Goal: Use online tool/utility: Utilize a website feature to perform a specific function

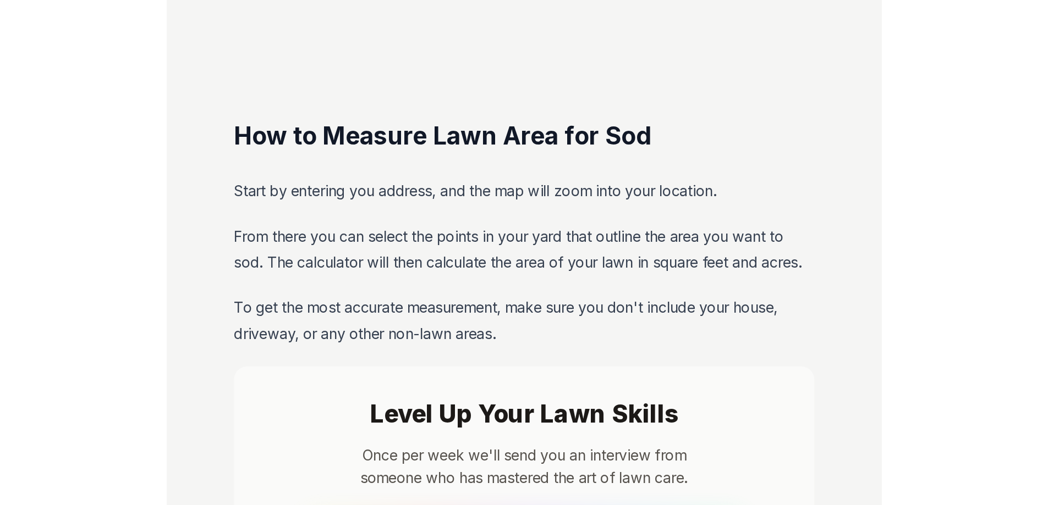
scroll to position [219, 0]
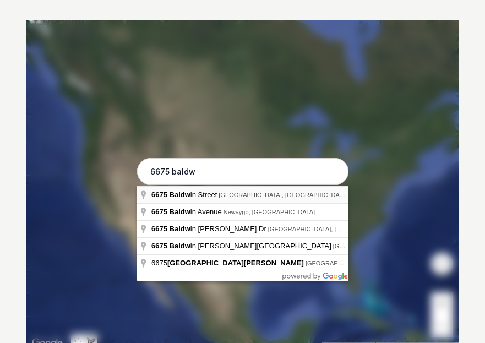
type input "[STREET_ADDRESS][PERSON_NAME]"
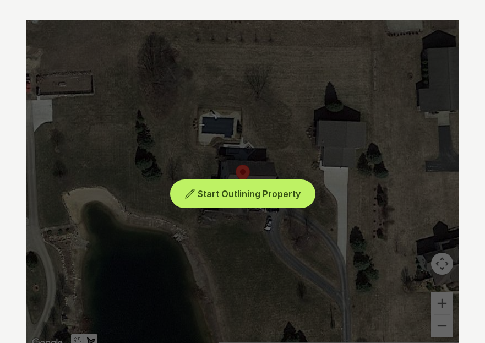
click at [236, 193] on span "Start Outlining Property" at bounding box center [248, 193] width 103 height 11
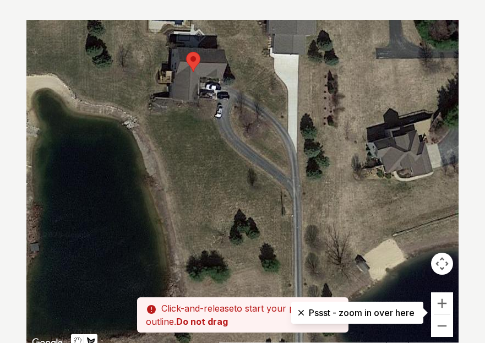
drag, startPoint x: 236, startPoint y: 193, endPoint x: 186, endPoint y: 77, distance: 126.4
click at [186, 78] on div at bounding box center [243, 185] width 432 height 330
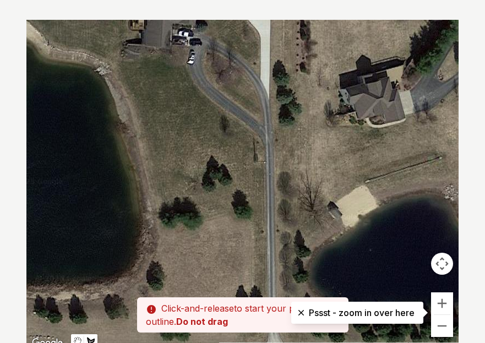
drag, startPoint x: 245, startPoint y: 164, endPoint x: 223, endPoint y: 111, distance: 57.4
click at [223, 111] on div at bounding box center [242, 185] width 432 height 330
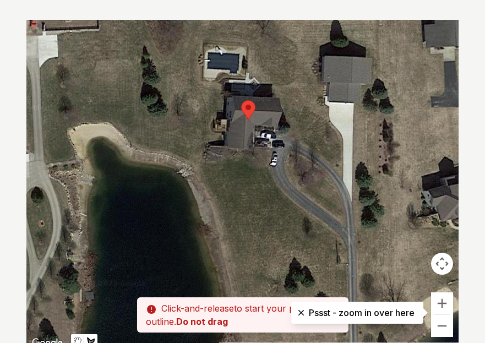
drag, startPoint x: 223, startPoint y: 114, endPoint x: 309, endPoint y: 217, distance: 134.7
click at [309, 217] on div at bounding box center [242, 185] width 432 height 330
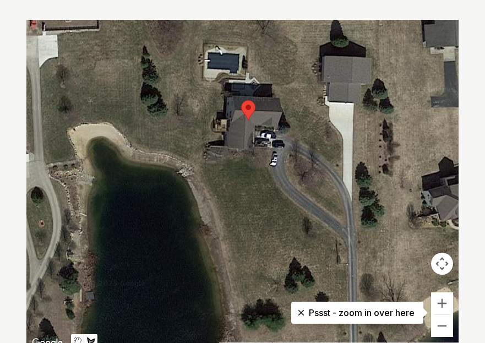
click at [267, 169] on div at bounding box center [242, 185] width 432 height 330
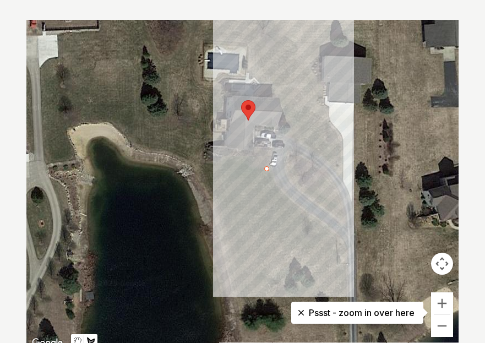
click at [274, 147] on div at bounding box center [242, 185] width 432 height 330
click at [257, 146] on div at bounding box center [242, 185] width 432 height 330
click at [254, 160] on div at bounding box center [242, 185] width 432 height 330
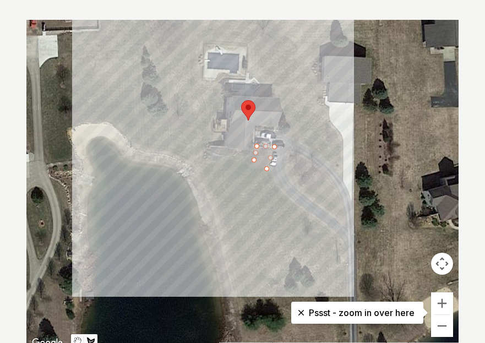
click at [221, 158] on div at bounding box center [242, 185] width 432 height 330
click at [203, 151] on div at bounding box center [242, 185] width 432 height 330
click at [204, 145] on div at bounding box center [242, 185] width 432 height 330
click at [223, 145] on div at bounding box center [242, 185] width 432 height 330
click at [223, 133] on div at bounding box center [242, 185] width 432 height 330
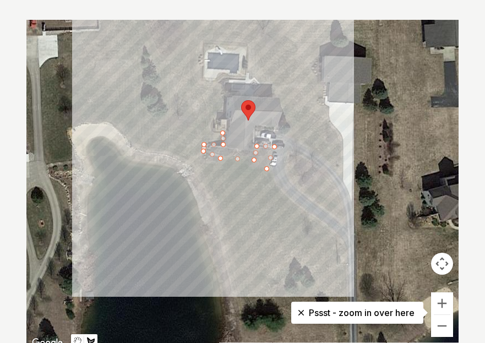
click at [213, 133] on div at bounding box center [242, 185] width 432 height 330
click at [210, 124] on div at bounding box center [242, 185] width 432 height 330
click at [217, 118] on div at bounding box center [242, 185] width 432 height 330
click at [218, 110] on div at bounding box center [242, 185] width 432 height 330
click at [222, 109] on div at bounding box center [242, 185] width 432 height 330
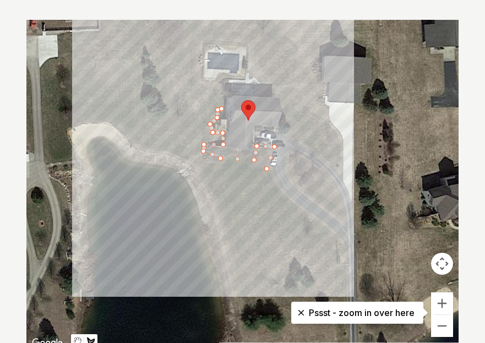
click at [223, 84] on div at bounding box center [242, 185] width 432 height 330
click at [200, 80] on div at bounding box center [242, 185] width 432 height 330
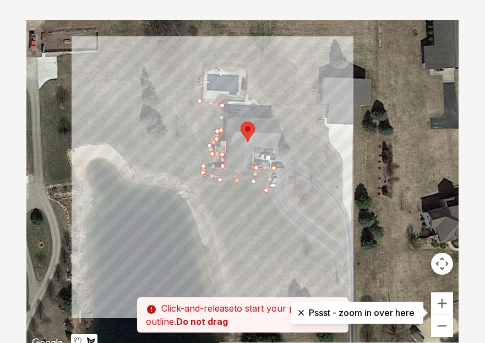
drag, startPoint x: 203, startPoint y: 45, endPoint x: 203, endPoint y: 73, distance: 28.1
click at [203, 73] on div at bounding box center [242, 185] width 432 height 330
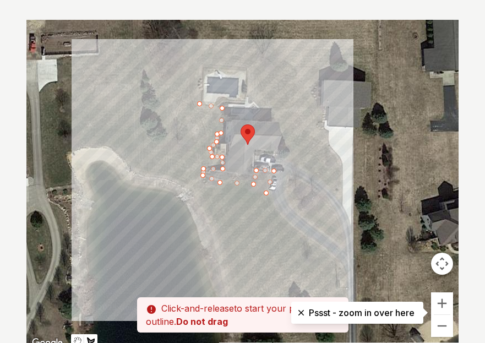
click at [203, 66] on div at bounding box center [242, 185] width 432 height 330
click at [249, 68] on div at bounding box center [242, 185] width 432 height 330
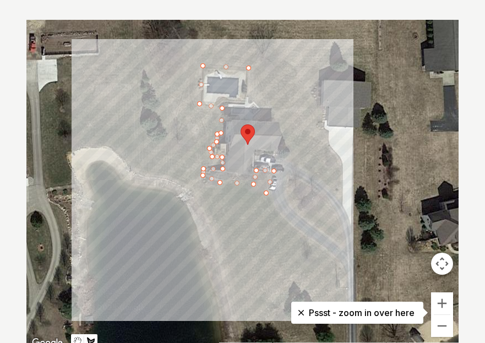
click at [245, 95] on div at bounding box center [242, 185] width 432 height 330
click at [249, 104] on div at bounding box center [242, 185] width 432 height 330
click at [254, 100] on div at bounding box center [242, 185] width 432 height 330
click at [257, 109] on div at bounding box center [242, 185] width 432 height 330
click at [272, 111] on div at bounding box center [242, 185] width 432 height 330
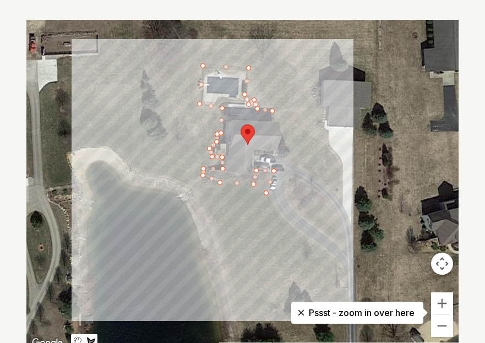
click at [271, 122] on div at bounding box center [242, 185] width 432 height 330
click at [278, 125] on div at bounding box center [242, 185] width 432 height 330
click at [292, 153] on div at bounding box center [242, 185] width 432 height 330
click at [277, 156] on div at bounding box center [242, 185] width 432 height 330
click at [310, 174] on div at bounding box center [242, 185] width 432 height 330
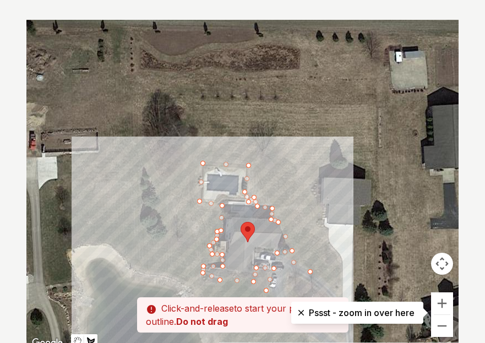
drag, startPoint x: 306, startPoint y: 103, endPoint x: 302, endPoint y: 211, distance: 107.9
click at [306, 212] on div at bounding box center [242, 185] width 432 height 330
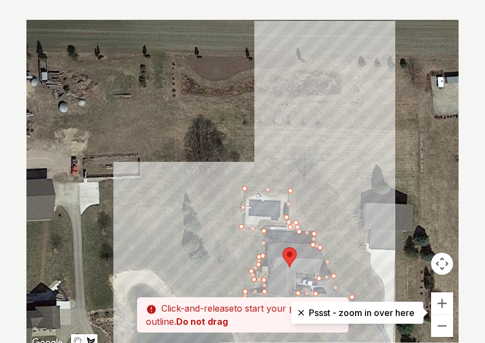
drag, startPoint x: 289, startPoint y: 150, endPoint x: 331, endPoint y: 145, distance: 41.5
click at [331, 145] on div at bounding box center [242, 185] width 432 height 330
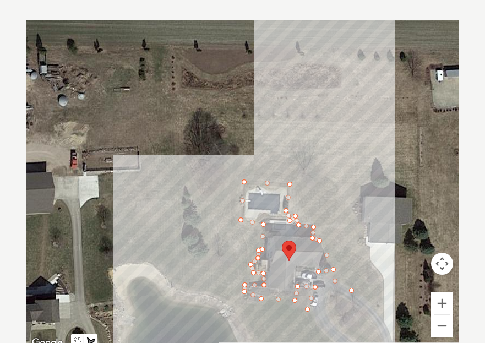
click at [307, 122] on div at bounding box center [242, 185] width 432 height 330
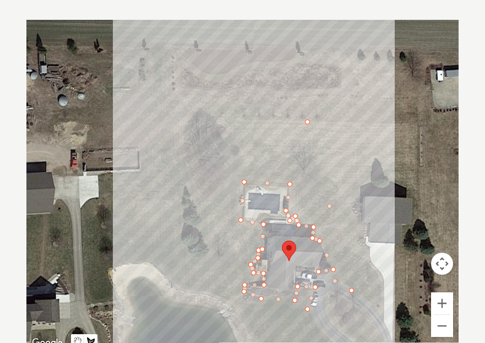
click at [206, 117] on div at bounding box center [242, 185] width 432 height 330
click at [194, 292] on div at bounding box center [242, 185] width 432 height 330
click at [242, 309] on div at bounding box center [242, 185] width 432 height 330
click at [306, 309] on div at bounding box center [242, 185] width 432 height 330
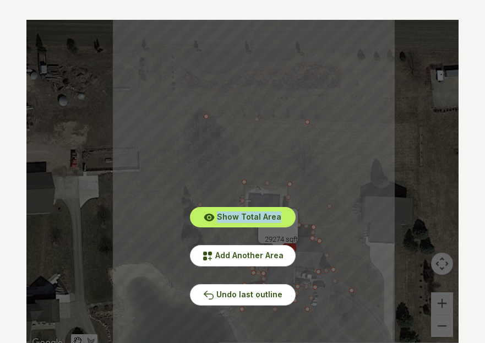
drag, startPoint x: 133, startPoint y: 257, endPoint x: 125, endPoint y: 212, distance: 45.8
click at [125, 212] on div "Show Total Area Add Another Area Undo last outline" at bounding box center [242, 185] width 432 height 330
drag, startPoint x: 128, startPoint y: 212, endPoint x: 136, endPoint y: 212, distance: 8.2
click at [131, 212] on div "Show Total Area Add Another Area Undo last outline" at bounding box center [242, 185] width 432 height 330
